Goal: Communication & Community: Share content

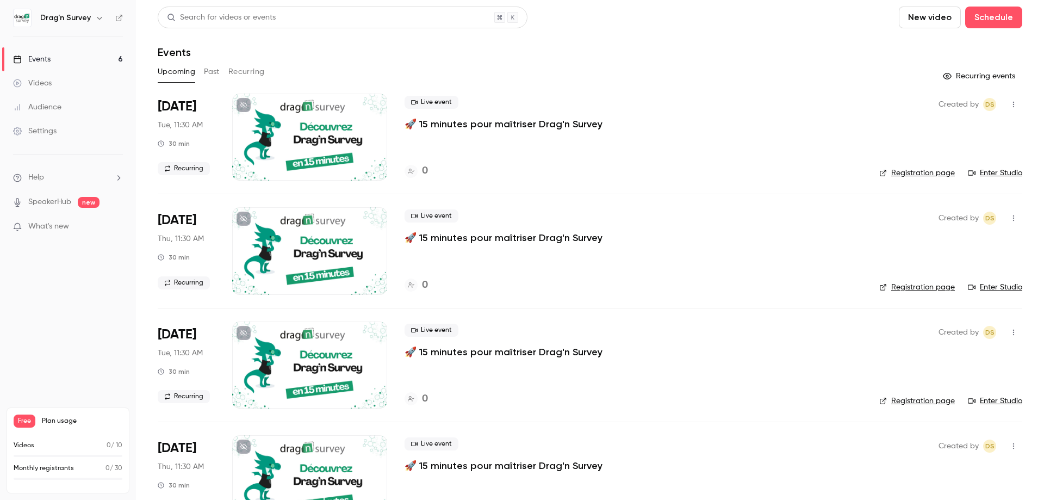
click at [933, 14] on button "New video" at bounding box center [930, 18] width 62 height 22
click at [39, 60] on div at bounding box center [522, 250] width 1044 height 500
